Goal: Communication & Community: Participate in discussion

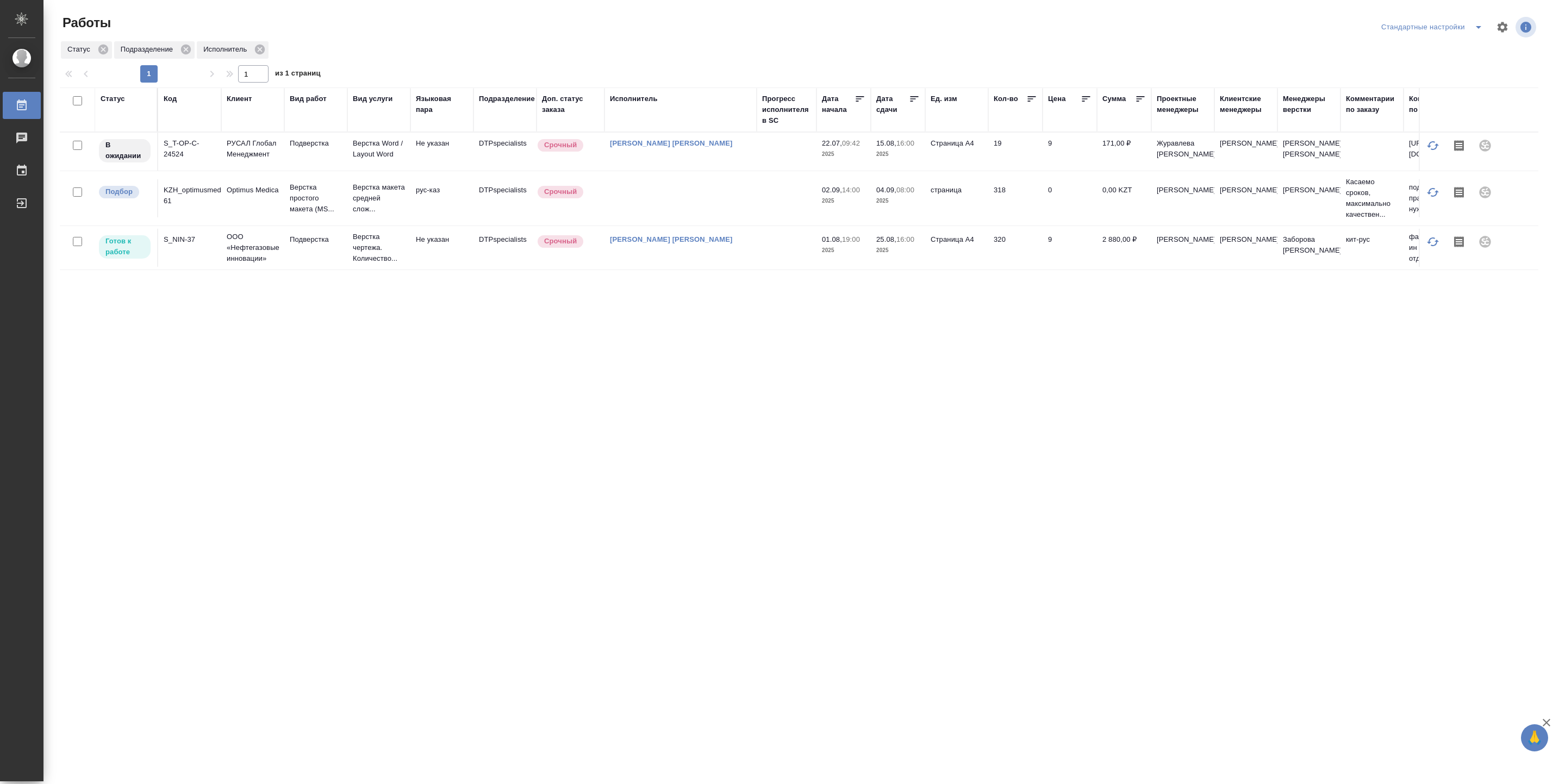
click at [763, 160] on td at bounding box center [786, 152] width 60 height 38
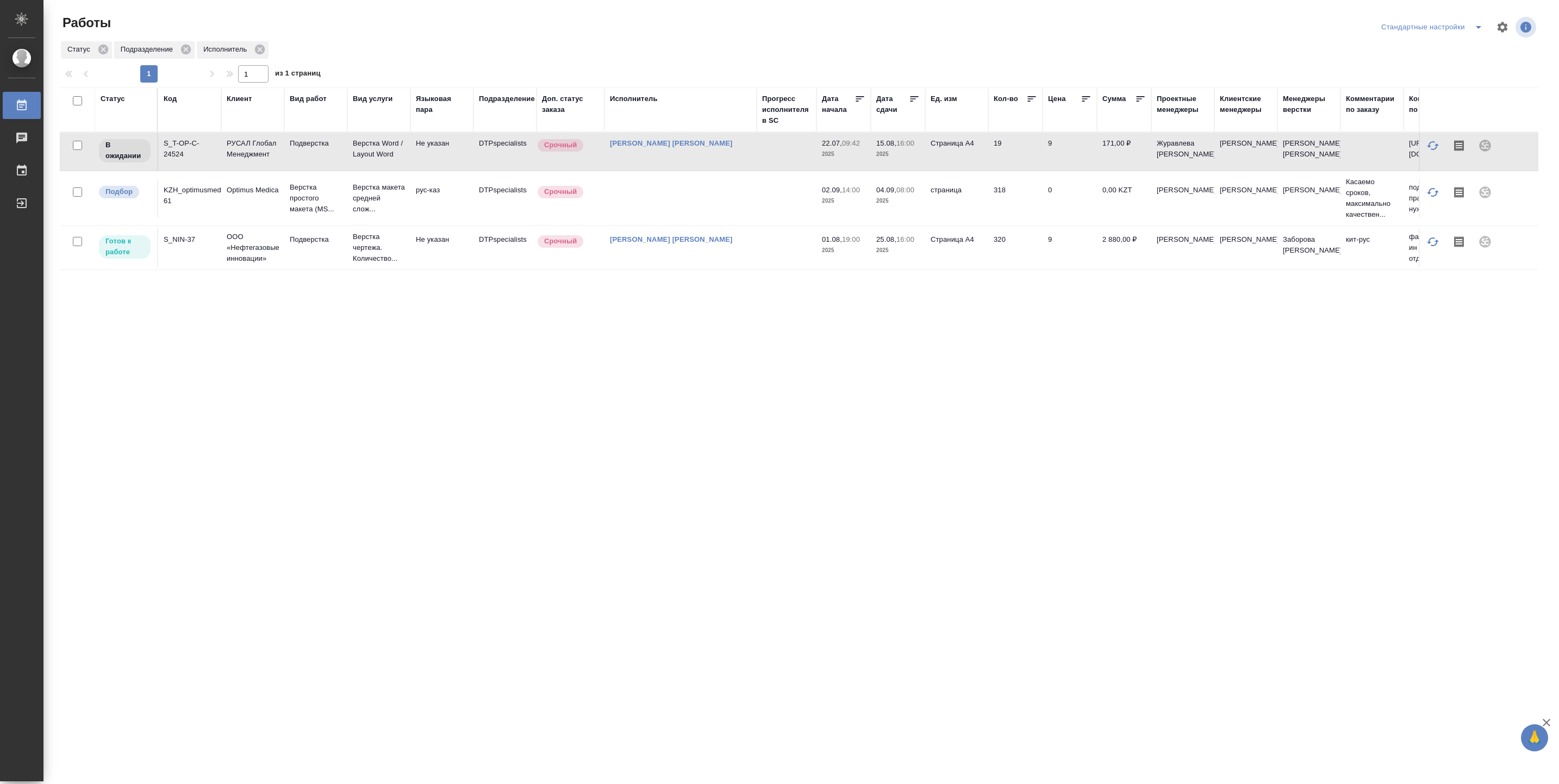
click at [763, 160] on td at bounding box center [786, 152] width 60 height 38
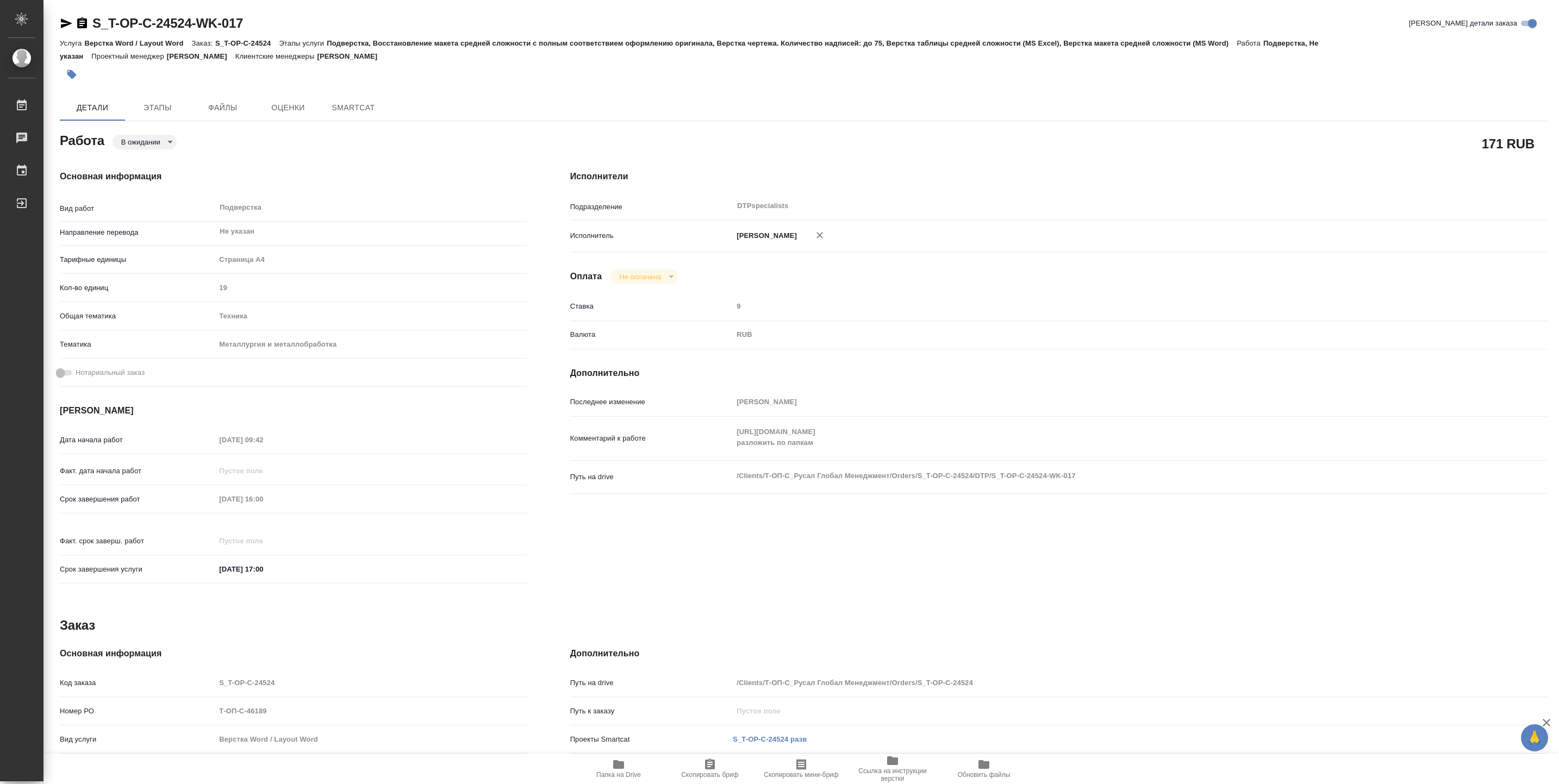
type textarea "x"
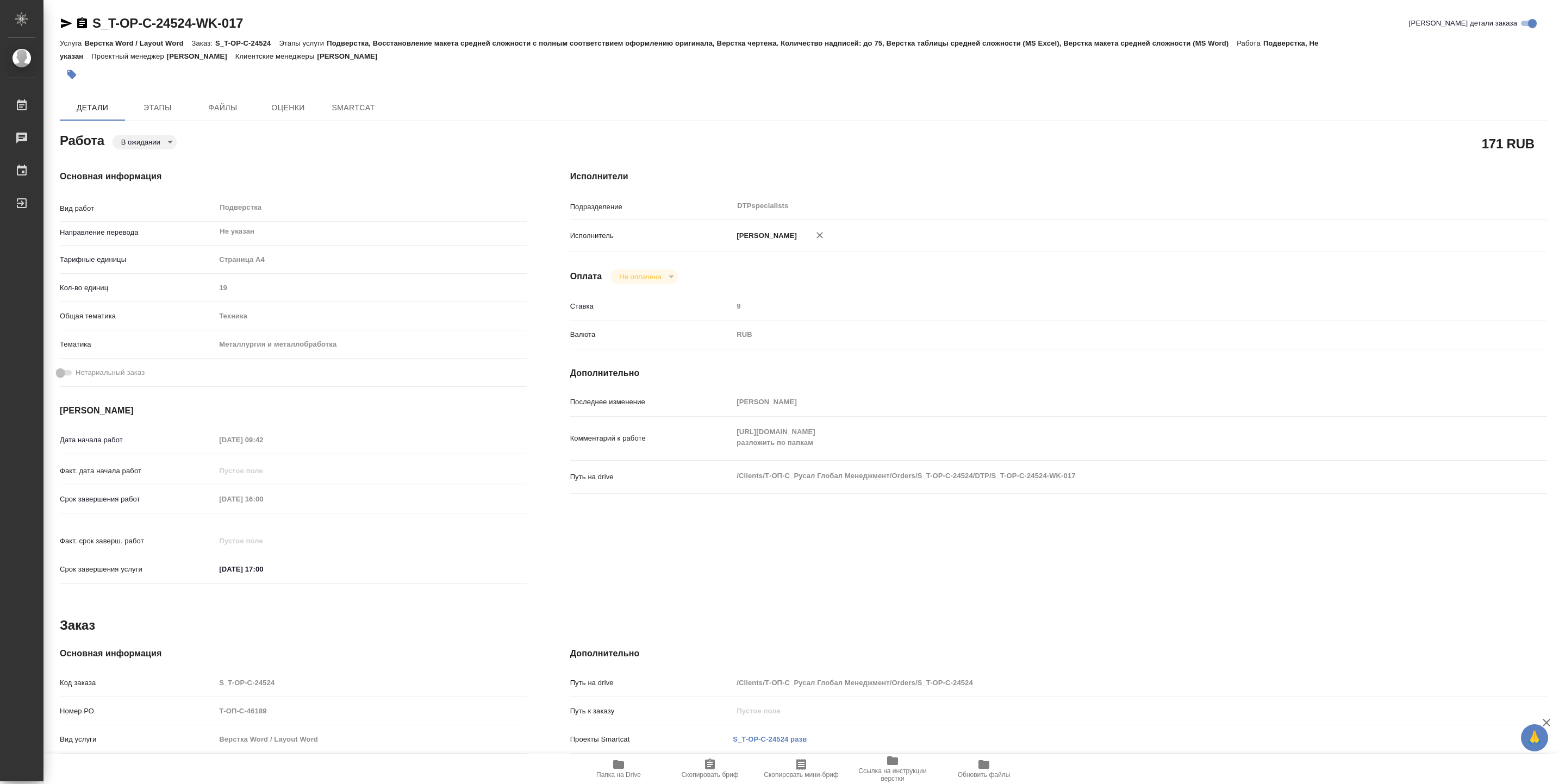
type textarea "x"
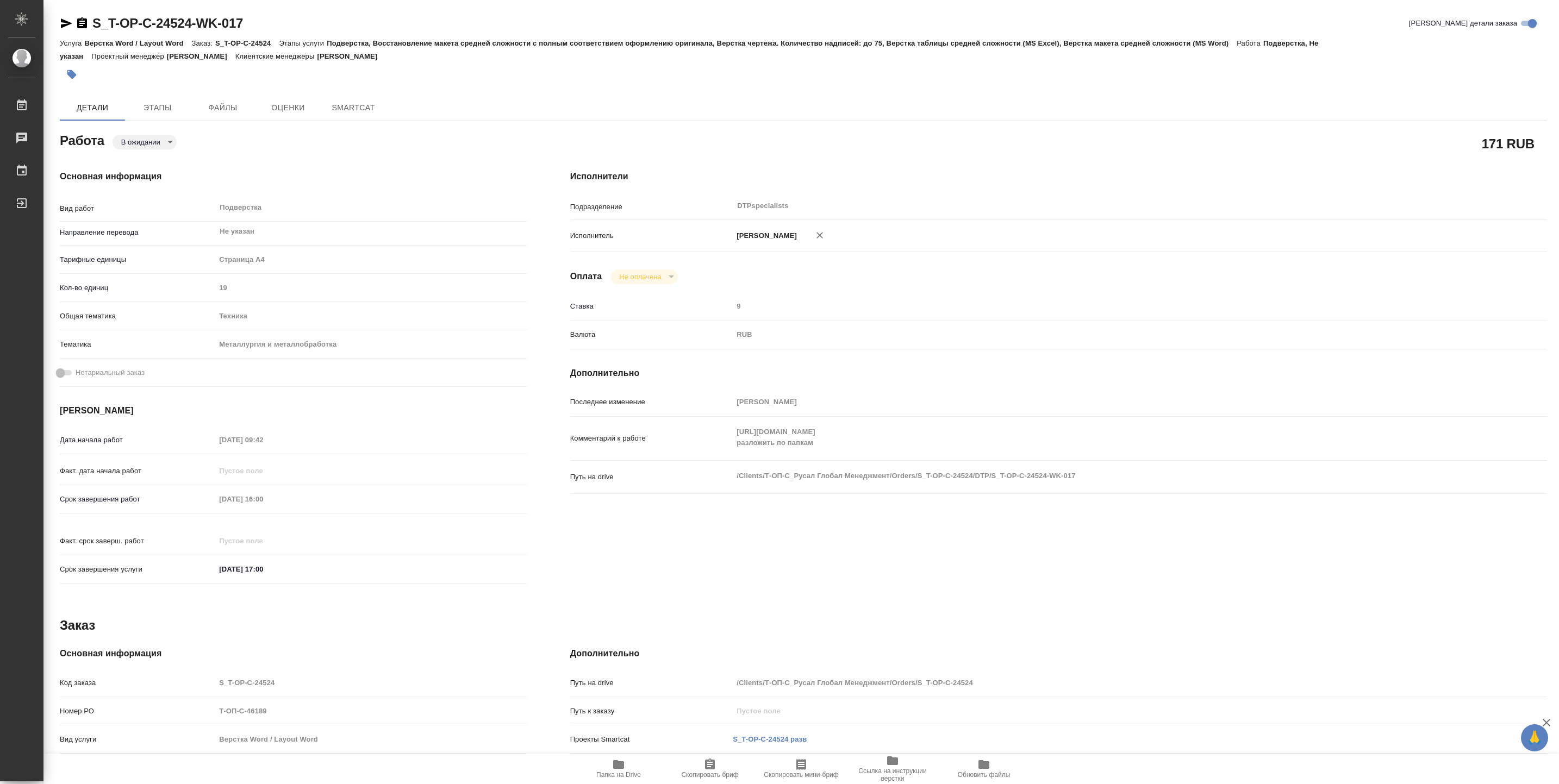
type textarea "x"
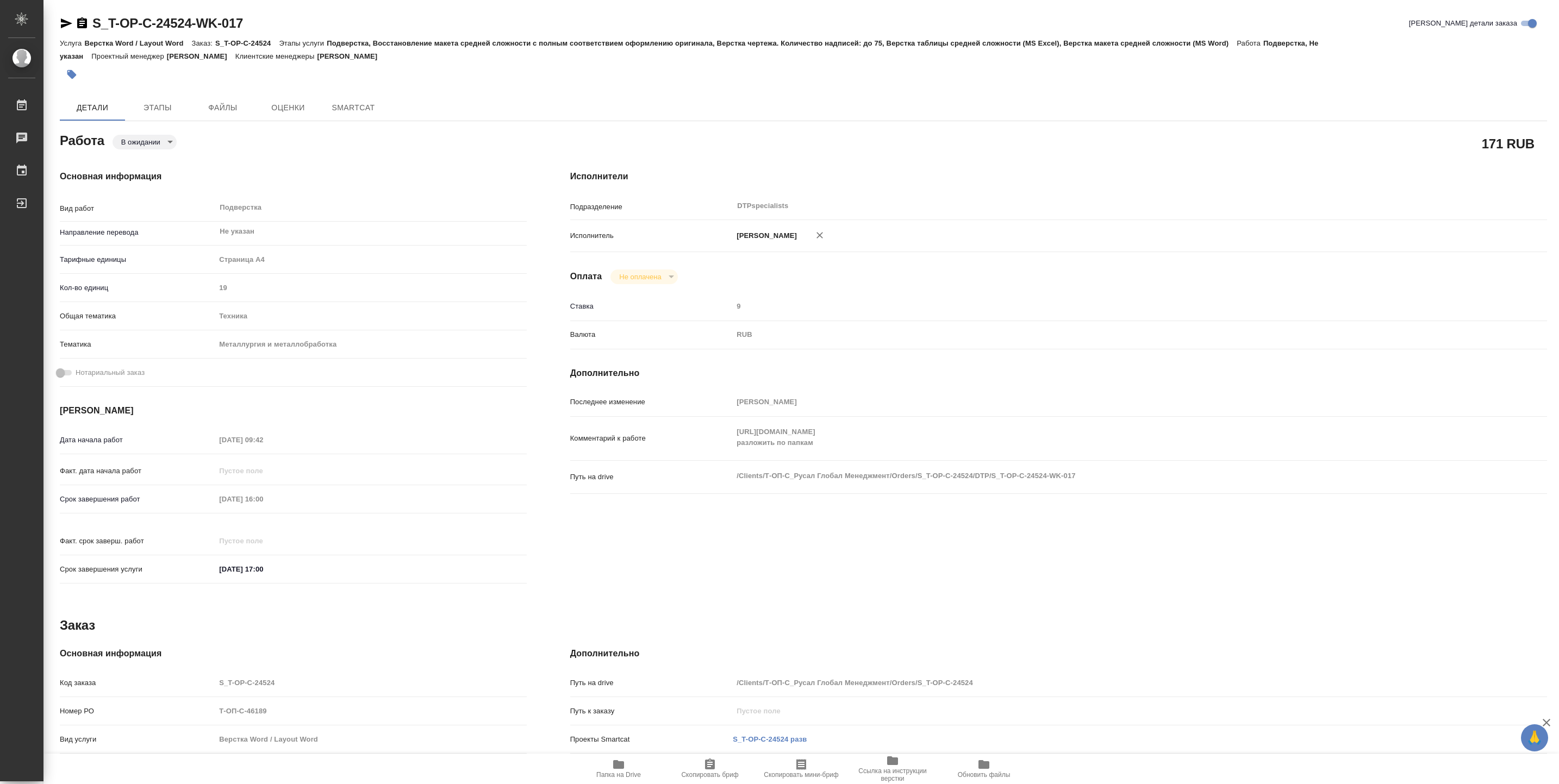
type textarea "x"
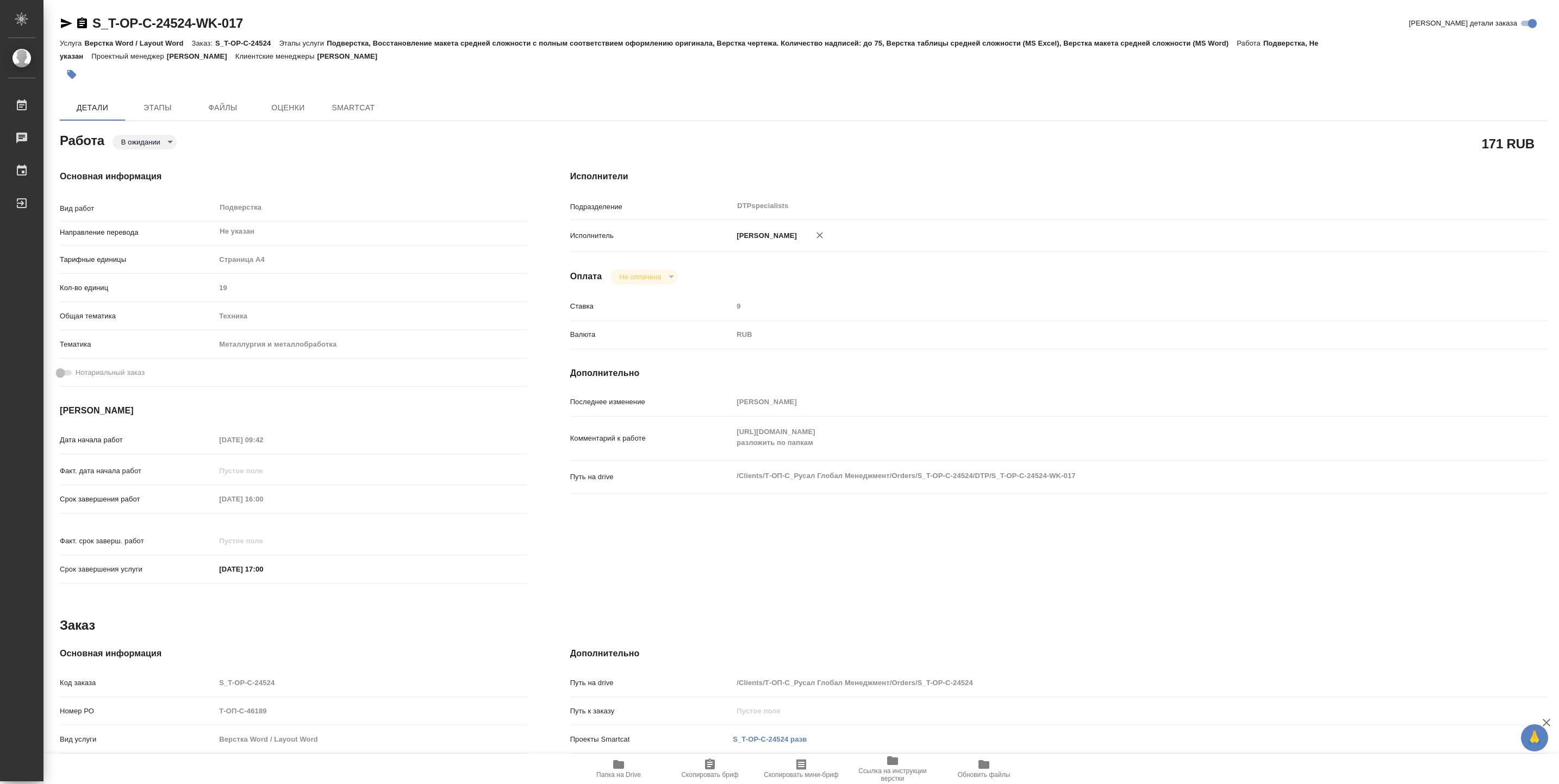
type textarea "x"
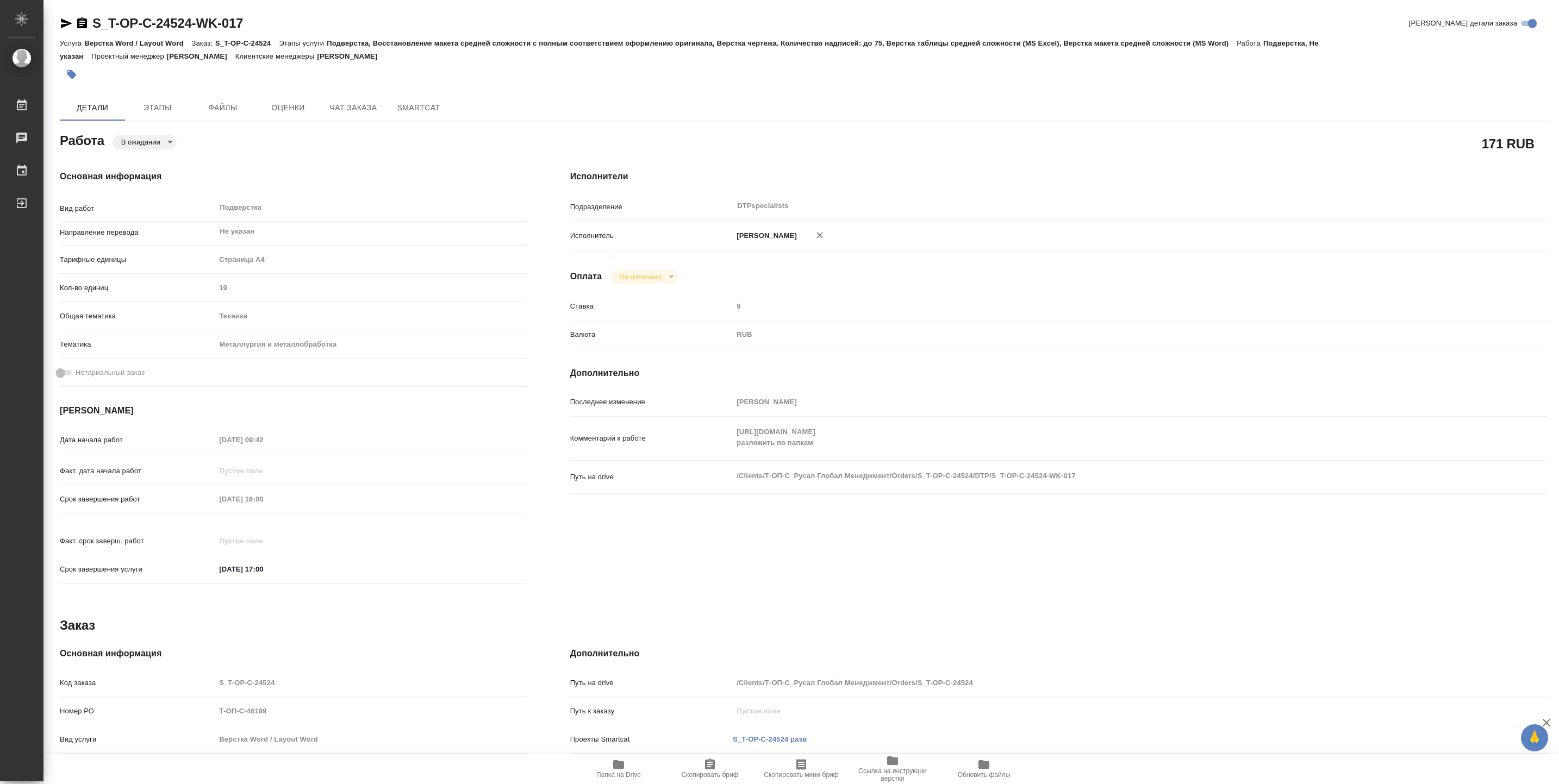
type textarea "x"
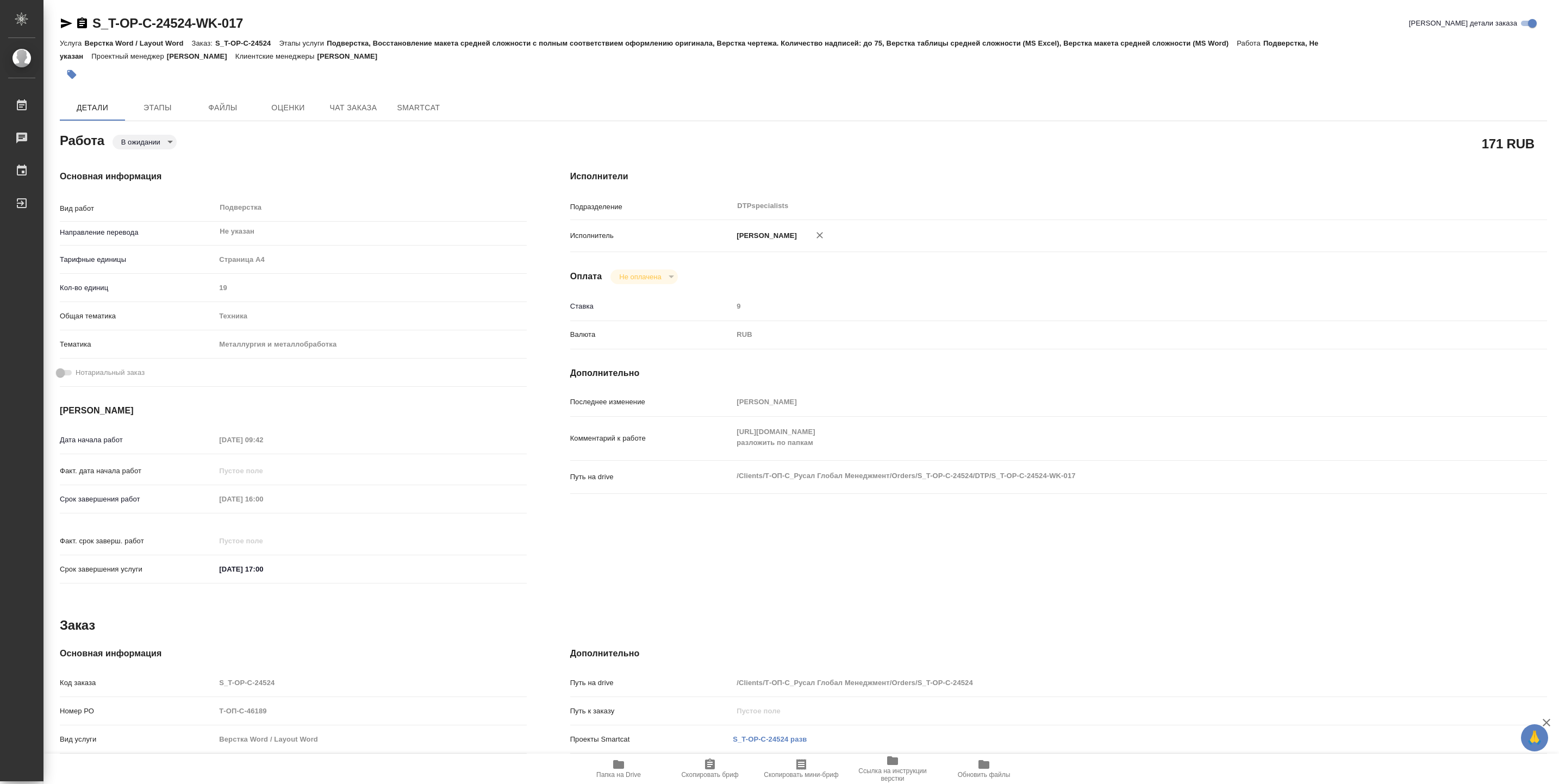
type textarea "x"
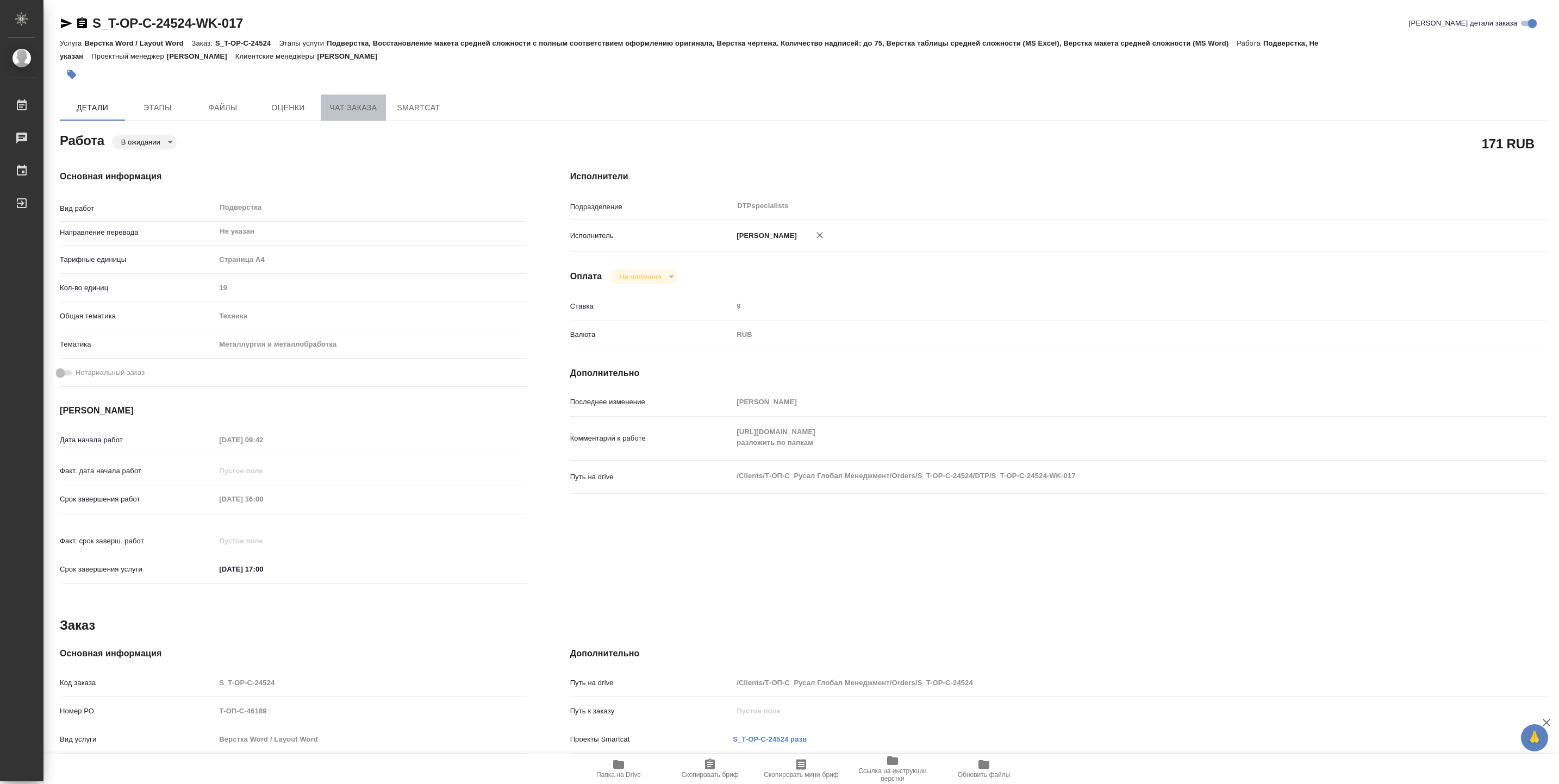
click at [346, 105] on span "Чат заказа" at bounding box center [353, 108] width 52 height 14
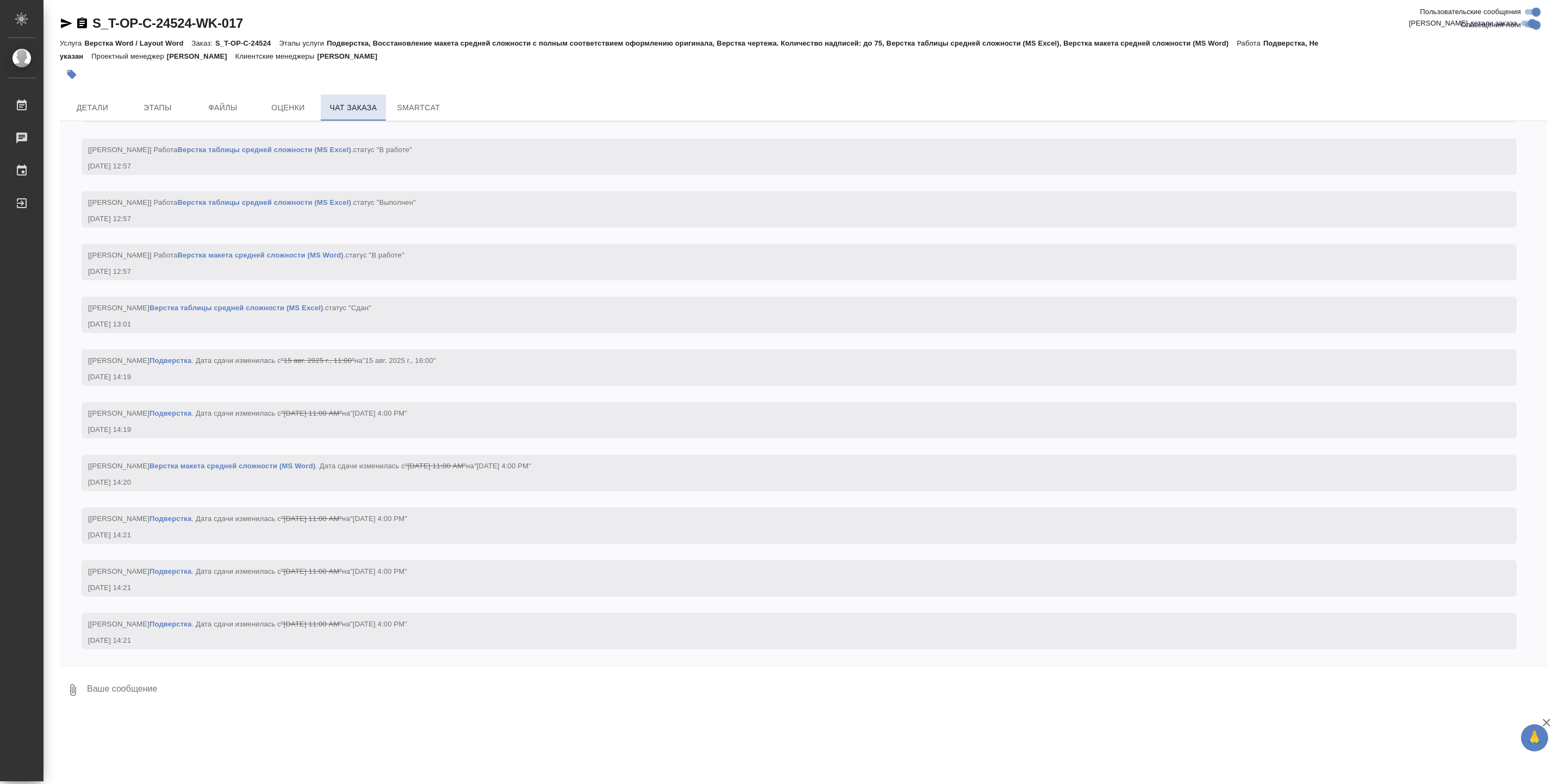
scroll to position [11321, 0]
